Goal: Task Accomplishment & Management: Complete application form

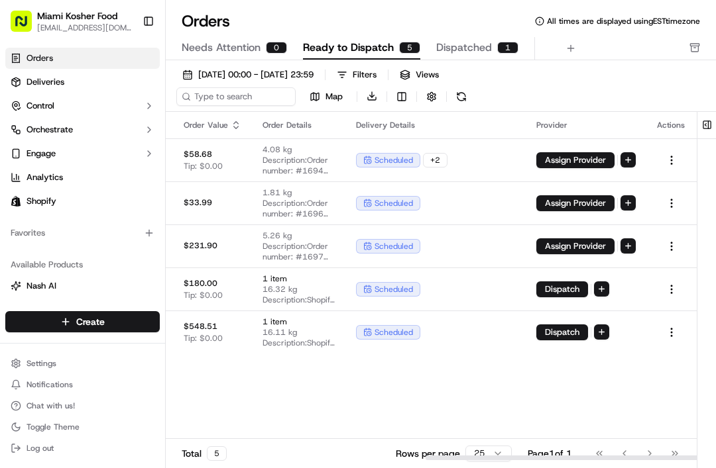
scroll to position [0, 525]
click at [578, 286] on button "Dispatch" at bounding box center [562, 290] width 52 height 16
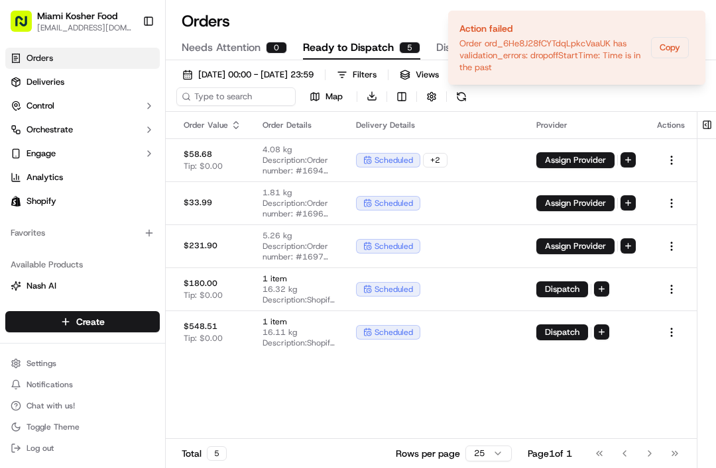
click at [413, 290] on span "scheduled" at bounding box center [393, 289] width 38 height 11
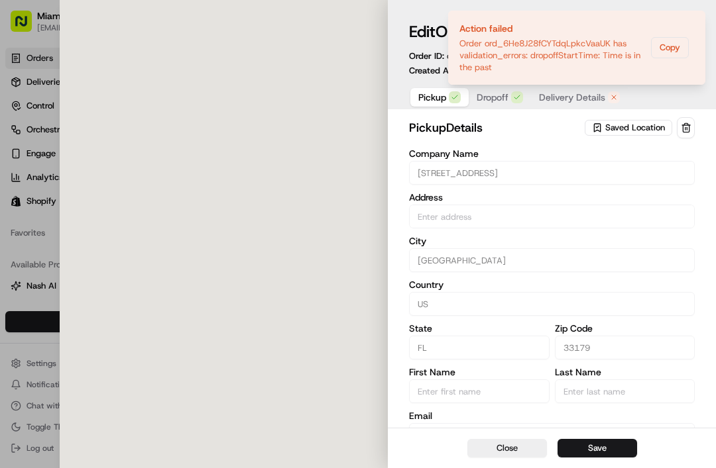
type input "[STREET_ADDRESS]"
type input "[GEOGRAPHIC_DATA]"
type input "US"
type input "FL"
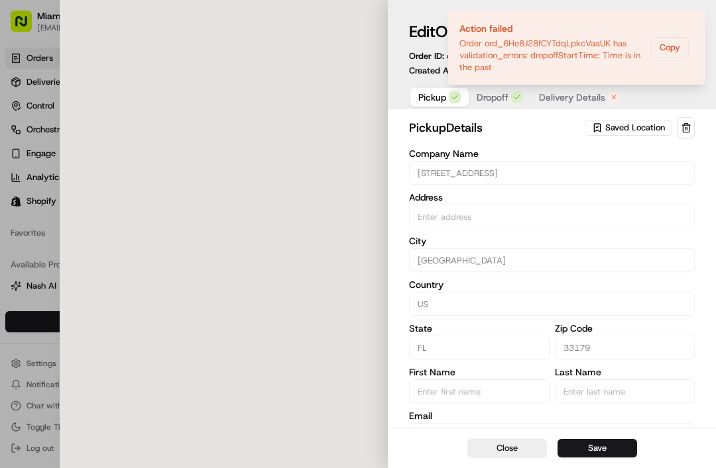
type input "33179"
type input "[PHONE_NUMBER]"
type textarea "Pickup Shopify order Shopify Order #1698"
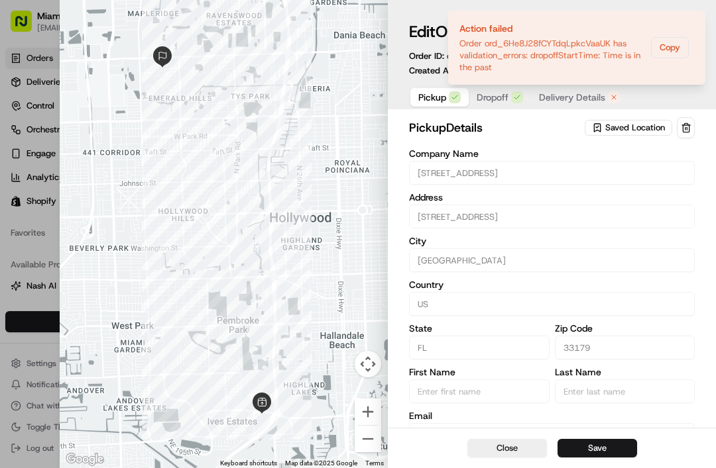
click at [597, 99] on span "Delivery Details" at bounding box center [572, 97] width 66 height 13
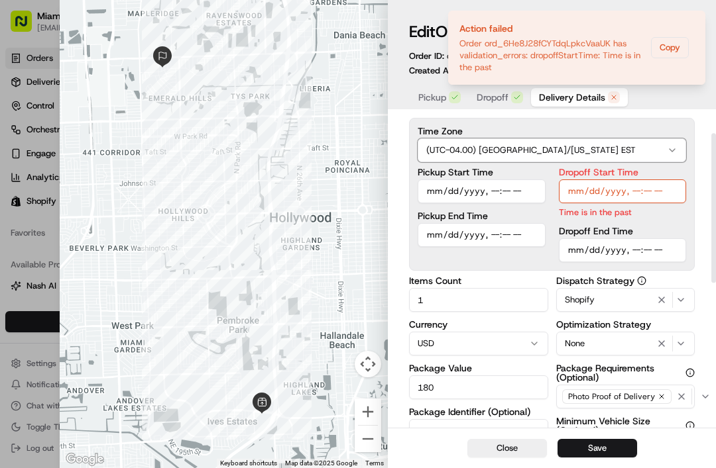
scroll to position [54, 0]
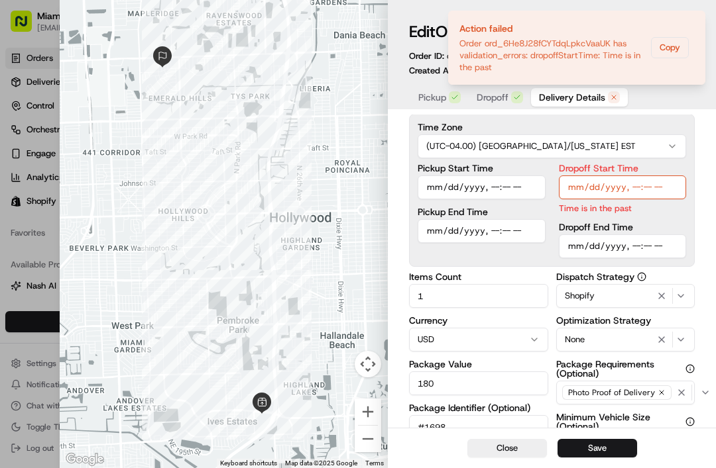
click at [506, 183] on input "Pickup Start Time" at bounding box center [481, 188] width 128 height 24
type input "[DATE]T11:45"
click at [511, 231] on input "Pickup End Time" at bounding box center [481, 231] width 128 height 24
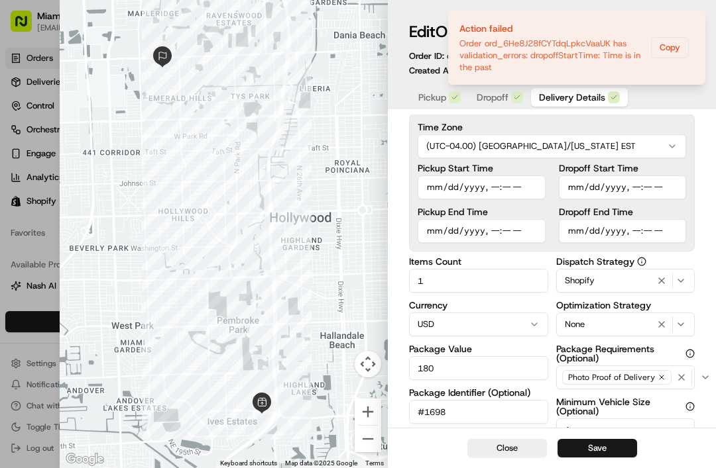
click at [510, 224] on input "Pickup End Time" at bounding box center [481, 231] width 128 height 24
type input "[DATE]T12:00"
click at [600, 184] on input "Dropoff Start Time" at bounding box center [623, 188] width 128 height 24
type input "[DATE]T12:15"
click at [610, 236] on input "Dropoff End Time" at bounding box center [623, 231] width 128 height 24
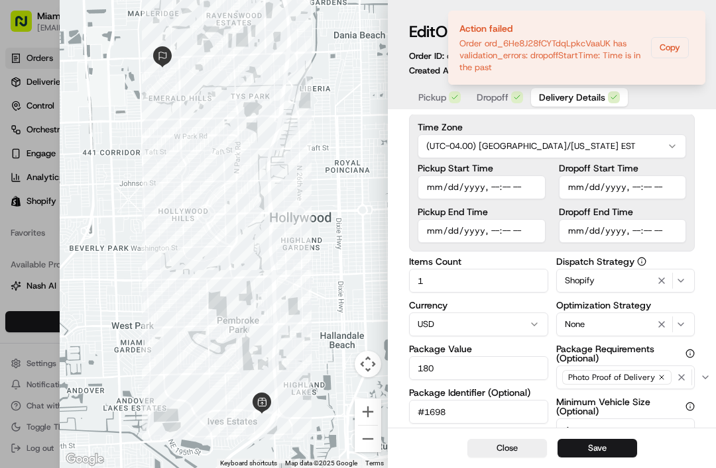
type input "[DATE]T12:30"
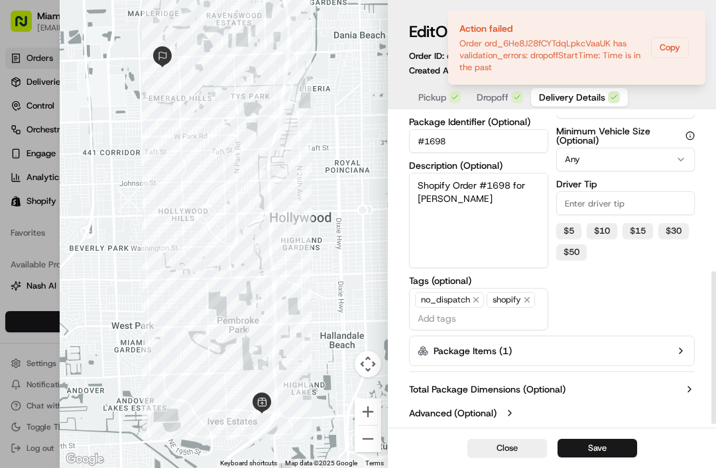
scroll to position [327, 0]
click at [470, 345] on label "Package Items ( 1 )" at bounding box center [472, 351] width 78 height 13
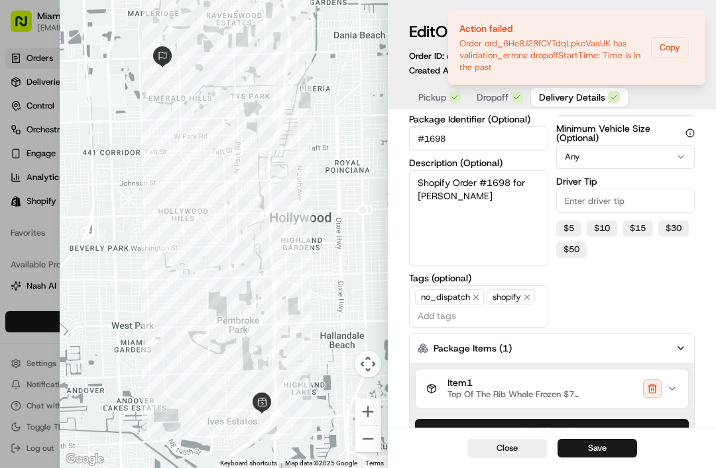
click at [489, 386] on span "Item 1" at bounding box center [513, 384] width 133 height 12
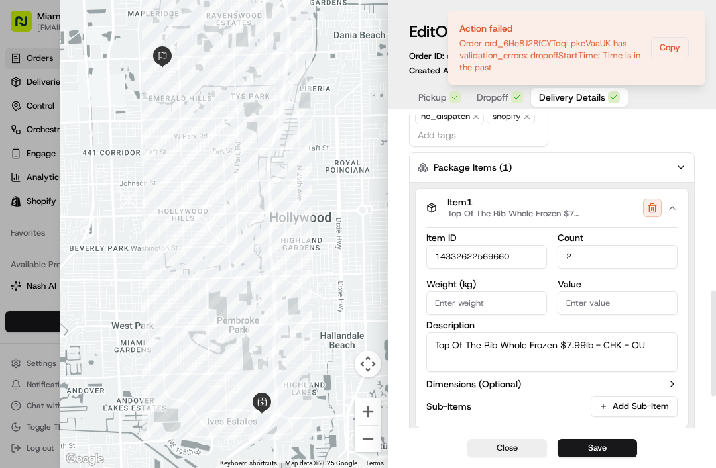
scroll to position [534, 0]
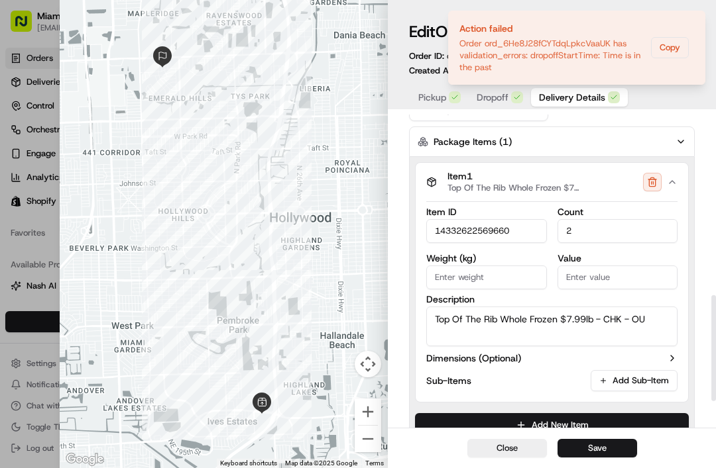
click at [435, 232] on input "14332622569660" at bounding box center [486, 231] width 121 height 24
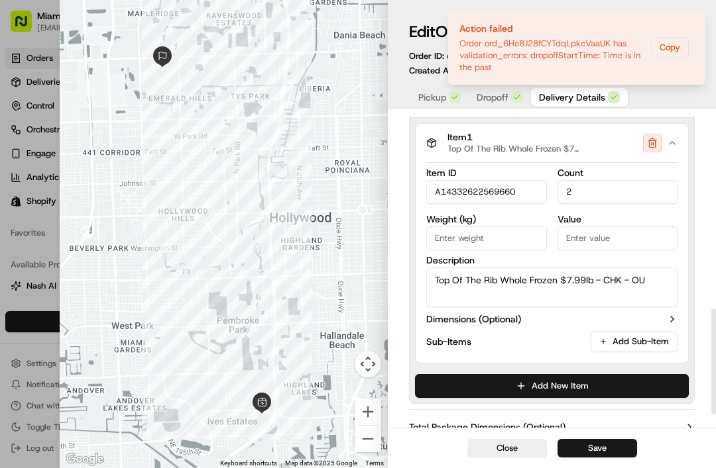
scroll to position [571, 0]
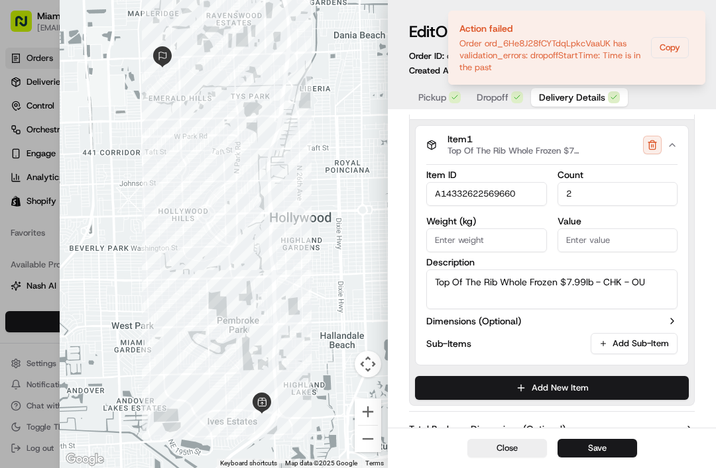
type input "A14332622569660"
click at [674, 148] on icon "button" at bounding box center [672, 145] width 11 height 11
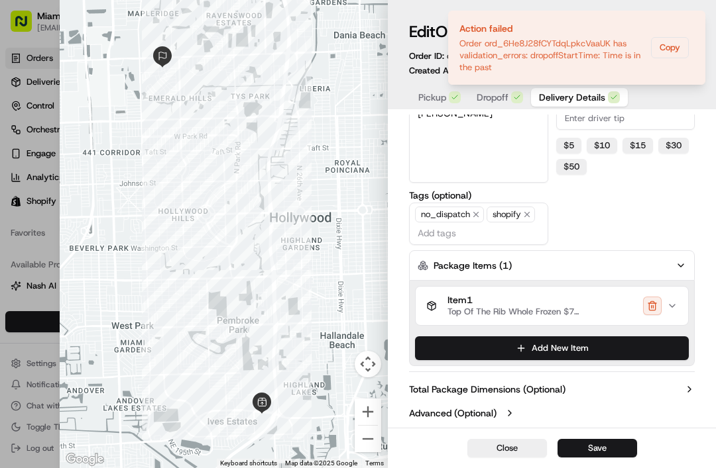
click at [586, 456] on button "Save" at bounding box center [597, 448] width 80 height 19
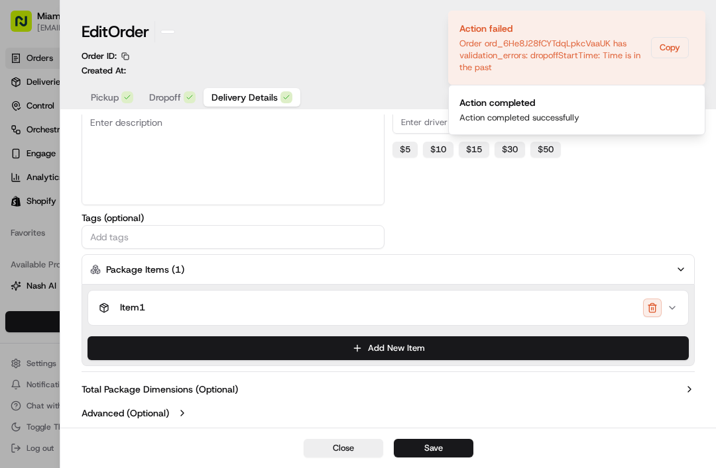
scroll to position [250, 0]
